Goal: Transaction & Acquisition: Subscribe to service/newsletter

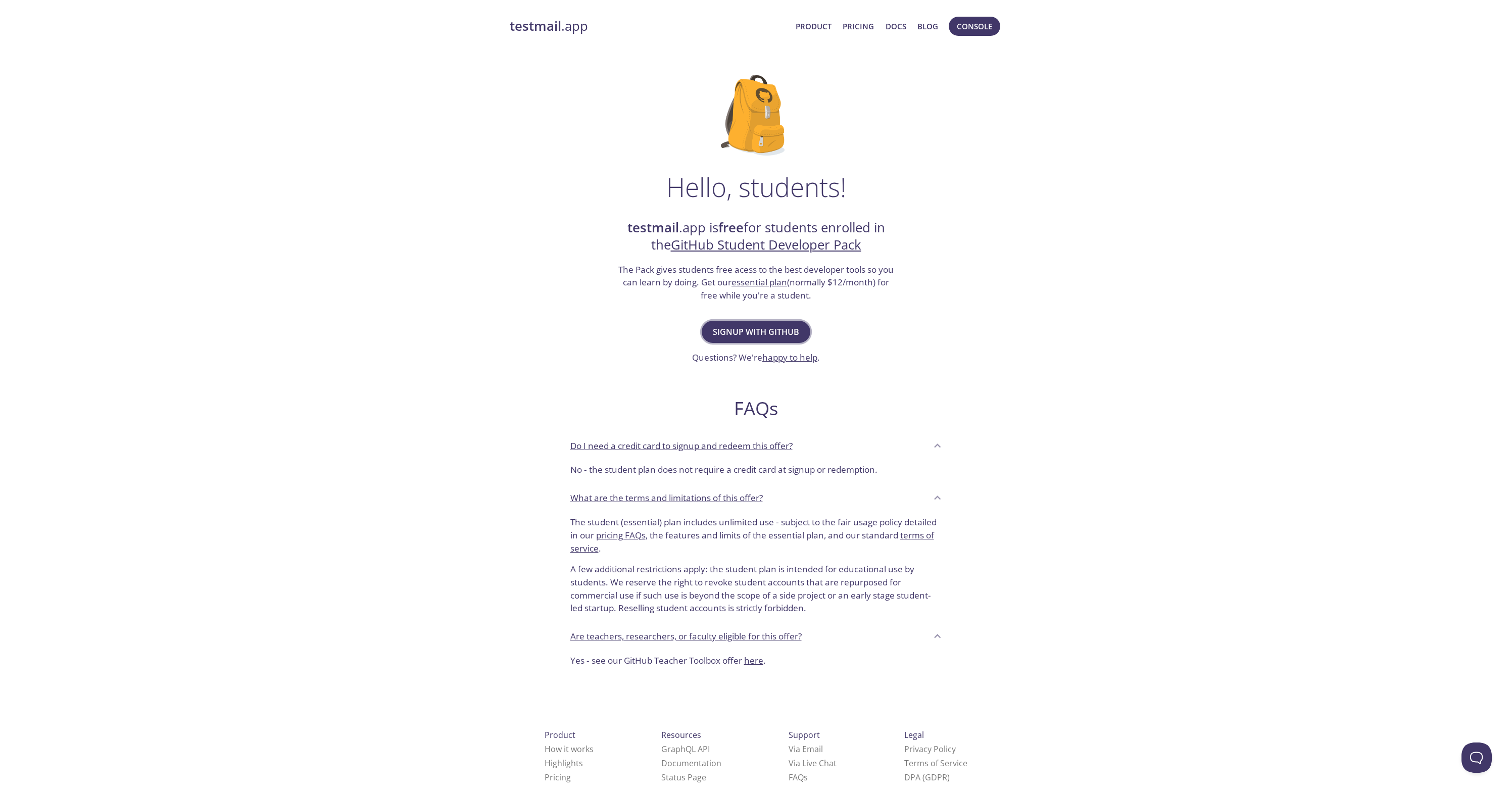
click at [796, 327] on span "Signup with GitHub" at bounding box center [756, 332] width 87 height 14
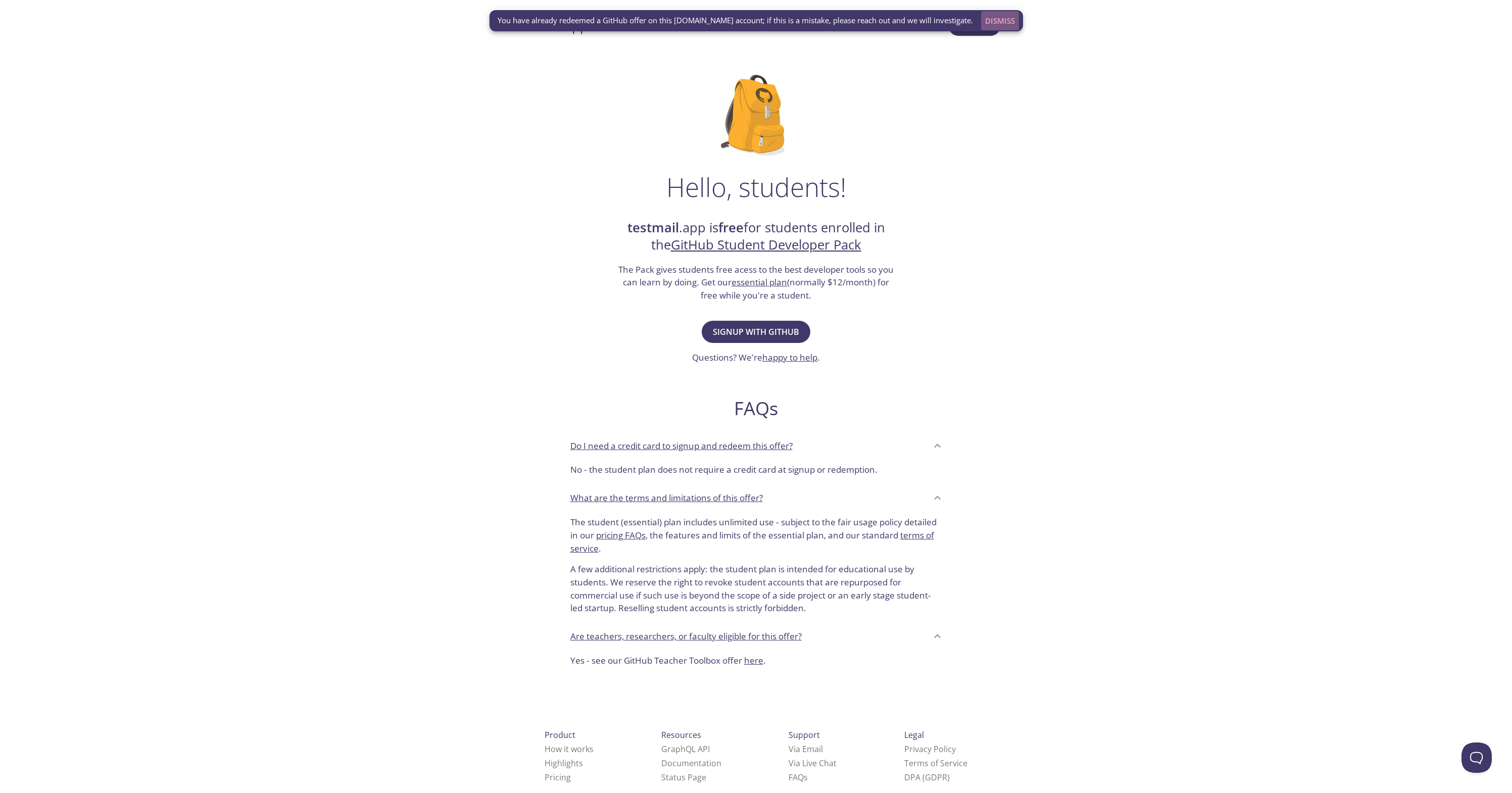
click at [989, 19] on span "Dismiss" at bounding box center [1000, 21] width 30 height 13
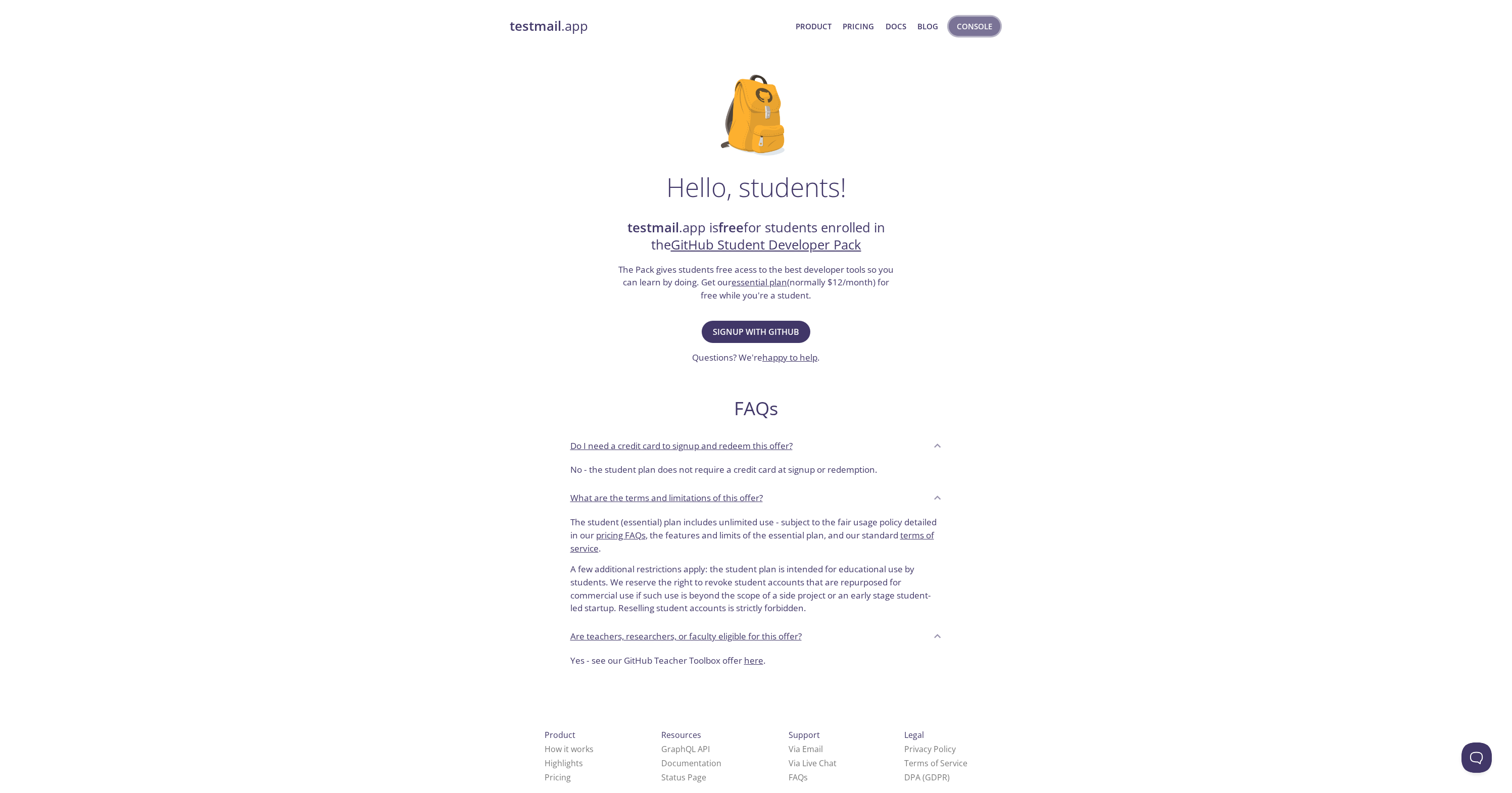
click at [983, 26] on span "Console" at bounding box center [974, 26] width 35 height 13
